Goal: Information Seeking & Learning: Learn about a topic

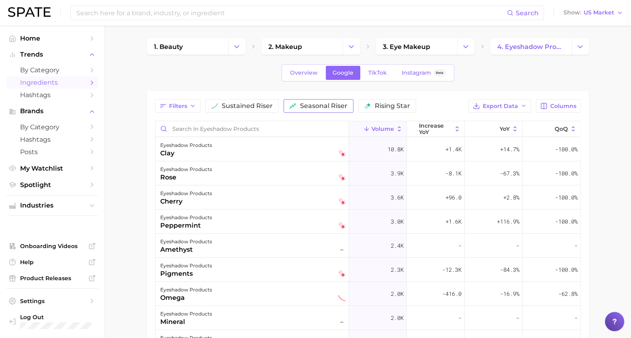
click at [309, 111] on button "seasonal riser" at bounding box center [319, 106] width 70 height 14
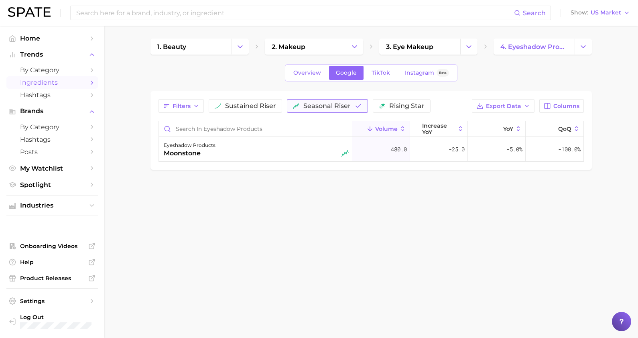
click at [307, 110] on button "seasonal riser" at bounding box center [327, 106] width 81 height 14
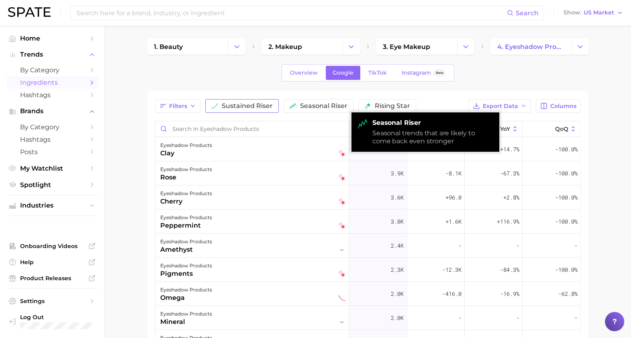
click at [237, 112] on button "sustained riser" at bounding box center [241, 106] width 73 height 14
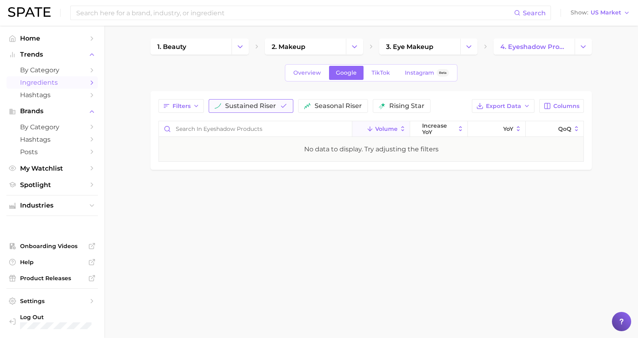
click at [237, 112] on button "sustained riser" at bounding box center [251, 106] width 85 height 14
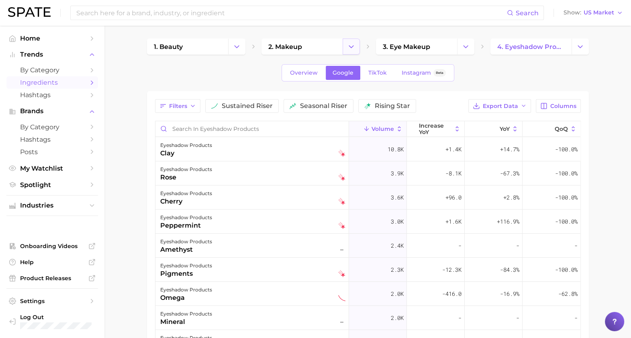
click at [355, 50] on icon "Change Category" at bounding box center [351, 47] width 8 height 8
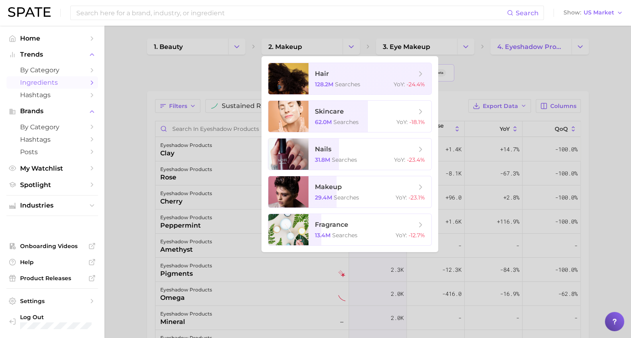
click at [239, 53] on div at bounding box center [315, 169] width 631 height 338
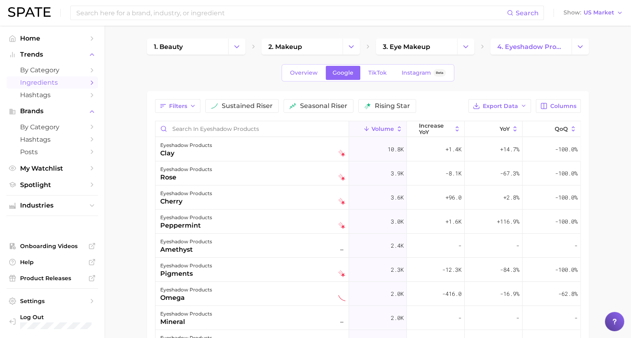
click at [229, 61] on div "1. beauty 2. makeup 3. eye makeup 4. eyeshadow products Overview Google TikTok …" at bounding box center [368, 253] width 442 height 428
click at [233, 54] on button "Change Category" at bounding box center [236, 47] width 17 height 16
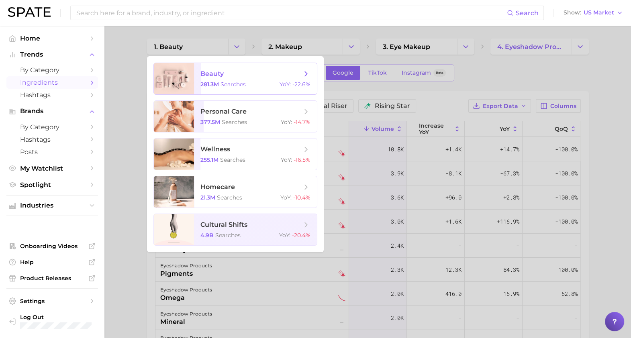
click at [207, 75] on span "beauty" at bounding box center [211, 74] width 23 height 8
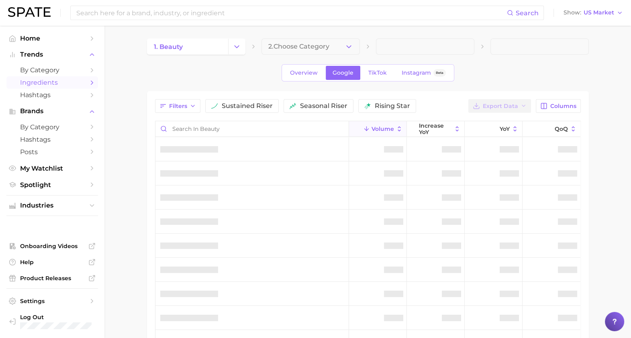
click at [363, 46] on div "1. beauty 2. Choose Category" at bounding box center [368, 47] width 442 height 16
click at [353, 47] on icon "button" at bounding box center [349, 47] width 8 height 8
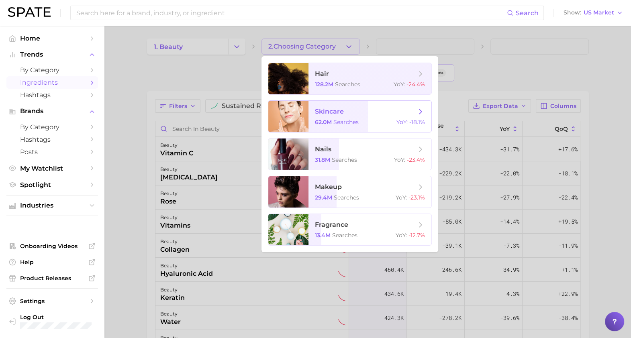
click at [324, 124] on span "62.0m" at bounding box center [323, 121] width 17 height 7
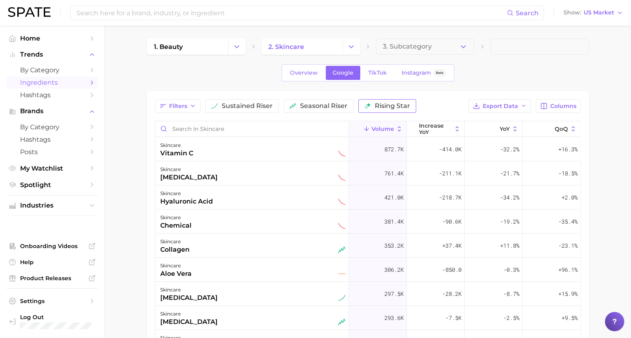
click at [389, 106] on span "rising star" at bounding box center [392, 106] width 35 height 6
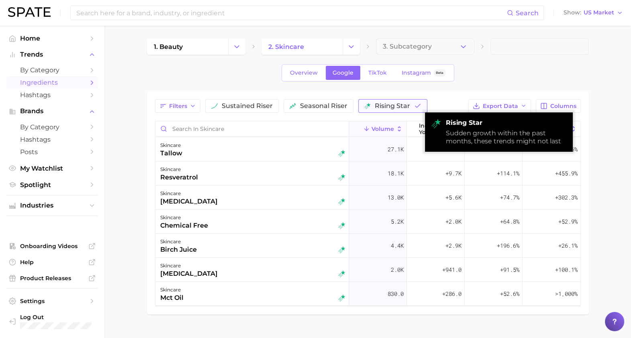
click at [391, 108] on span "rising star" at bounding box center [392, 106] width 35 height 6
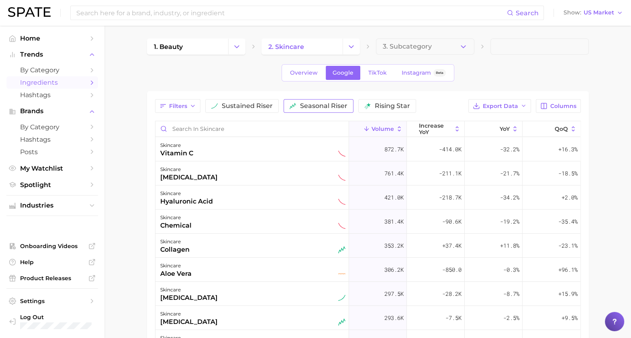
click at [324, 104] on span "seasonal riser" at bounding box center [323, 106] width 47 height 6
